Goal: Information Seeking & Learning: Find specific fact

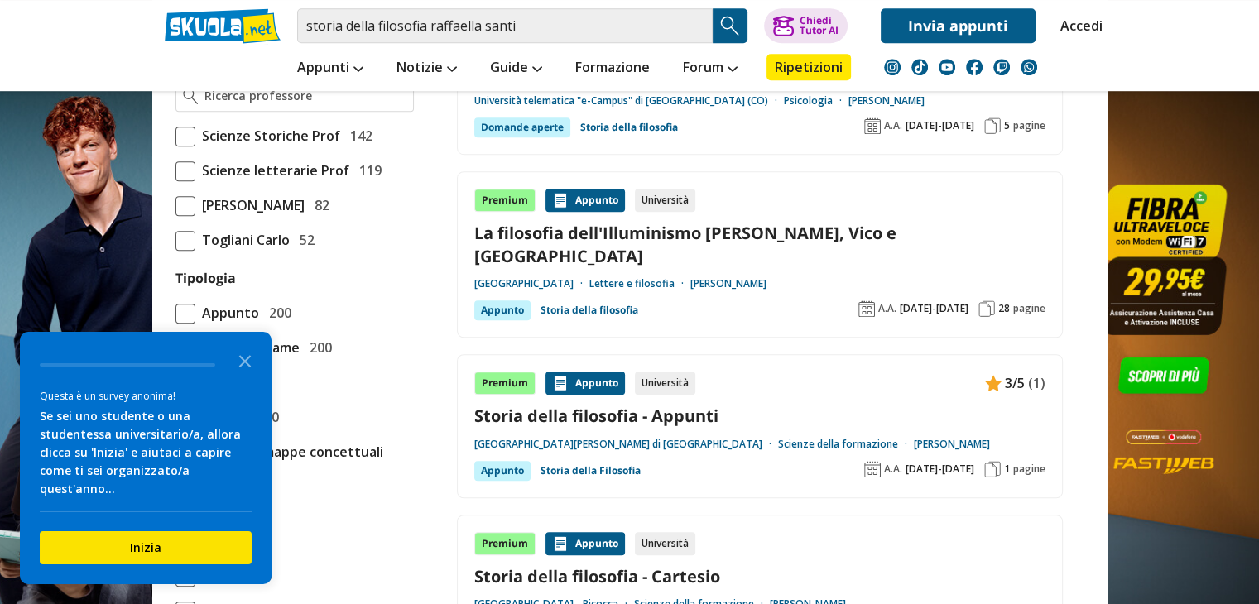
scroll to position [1207, 0]
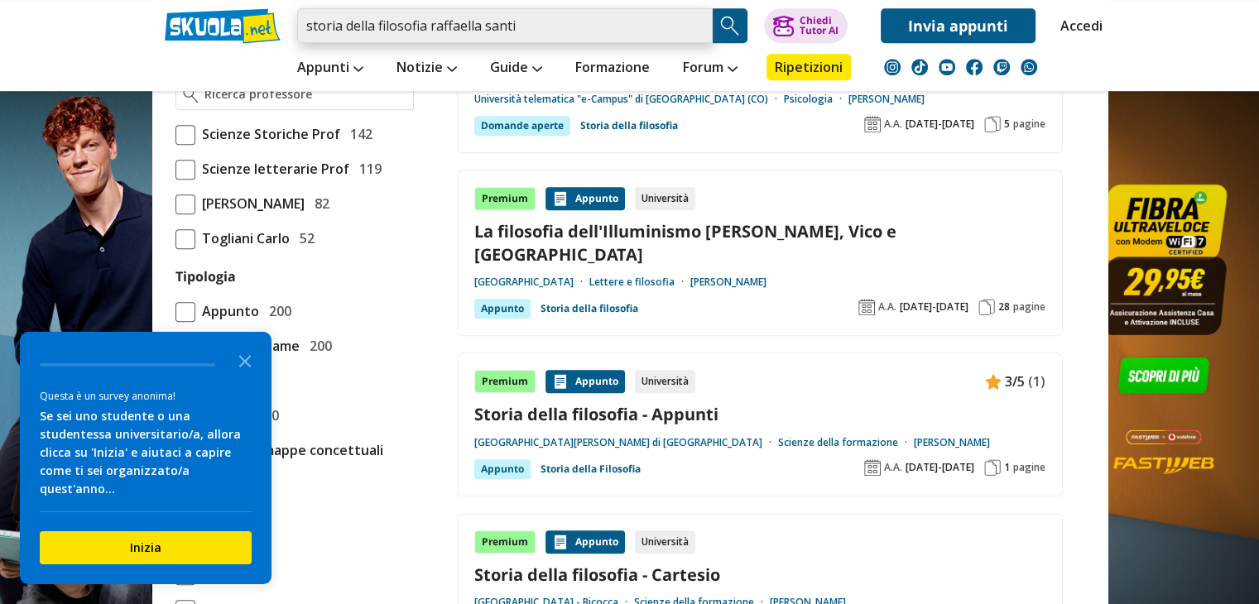
drag, startPoint x: 540, startPoint y: 34, endPoint x: 430, endPoint y: 17, distance: 110.5
click at [430, 17] on input "storia della filosofia raffaella santi" at bounding box center [504, 25] width 415 height 35
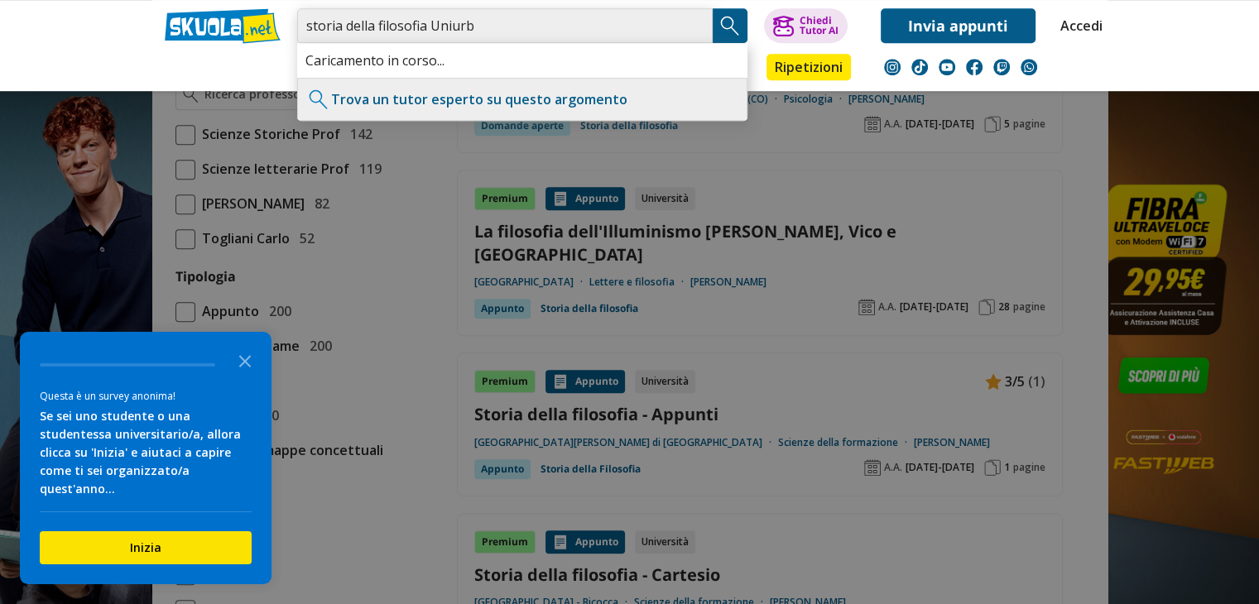
type input "storia della filosofia Uniurb"
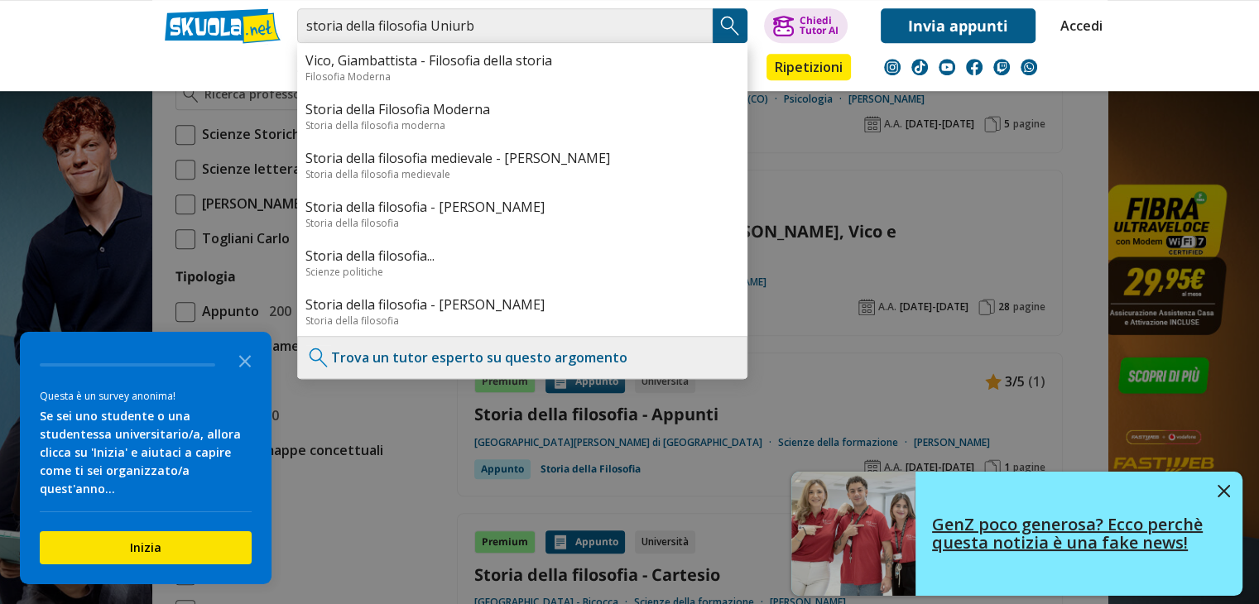
click at [1228, 485] on img at bounding box center [1223, 491] width 12 height 12
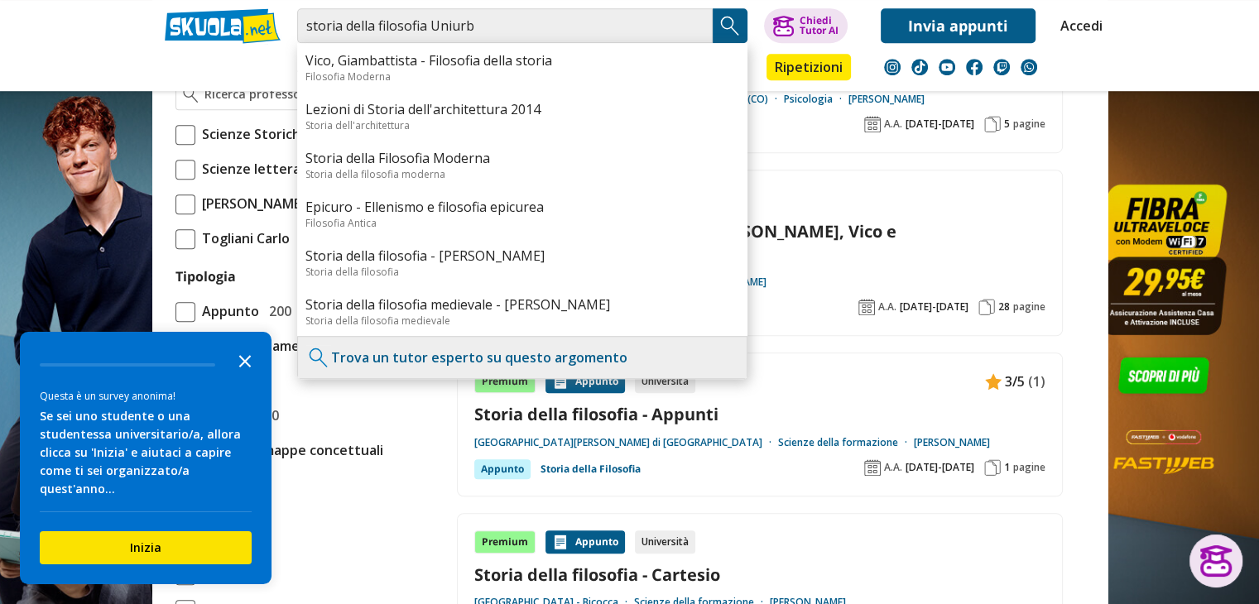
click at [255, 372] on icon "Close the survey" at bounding box center [244, 359] width 33 height 33
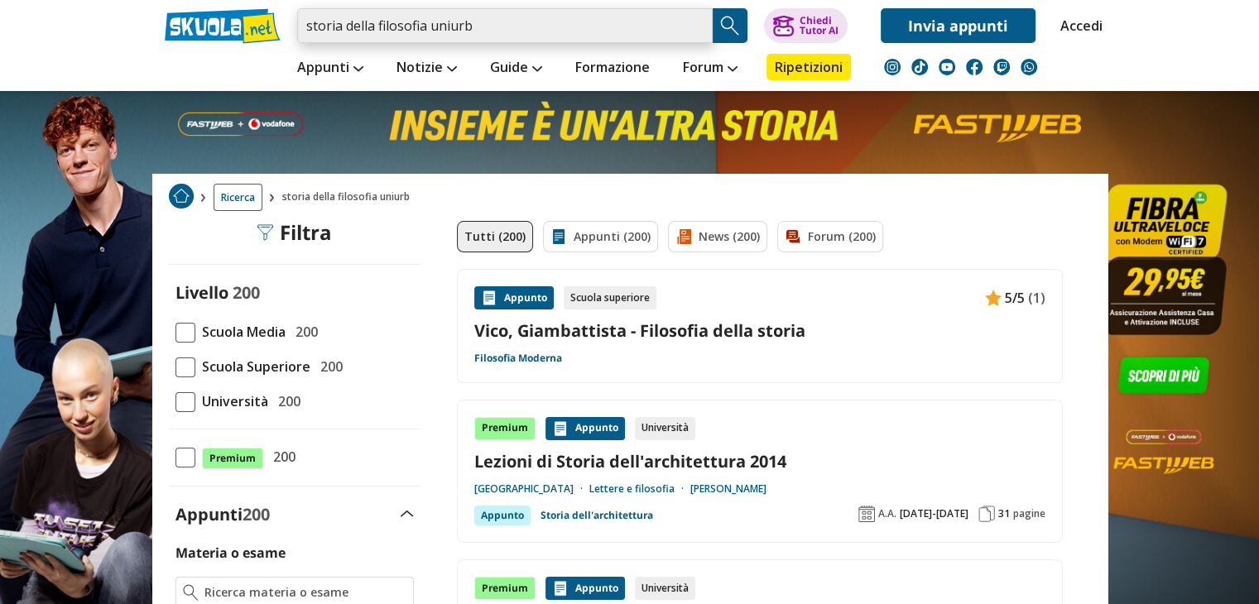
drag, startPoint x: 558, startPoint y: 20, endPoint x: 448, endPoint y: 19, distance: 110.1
click at [448, 19] on input "storia della filosofia uniurb" at bounding box center [504, 25] width 415 height 35
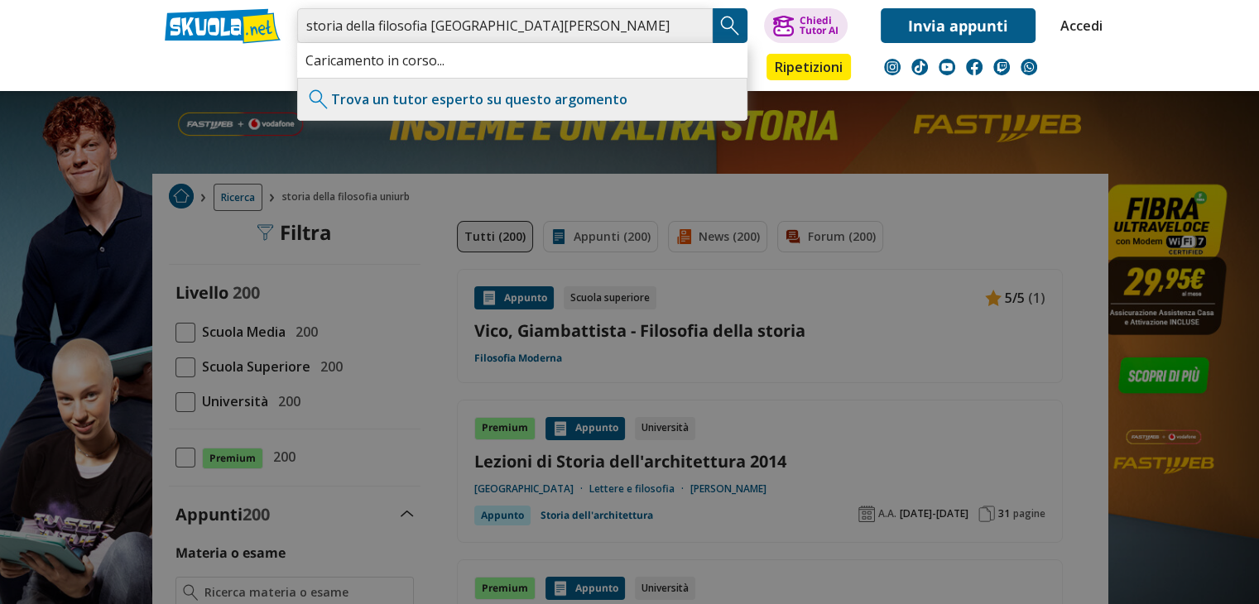
type input "storia della filosofia [GEOGRAPHIC_DATA][PERSON_NAME]"
